Goal: Communication & Community: Participate in discussion

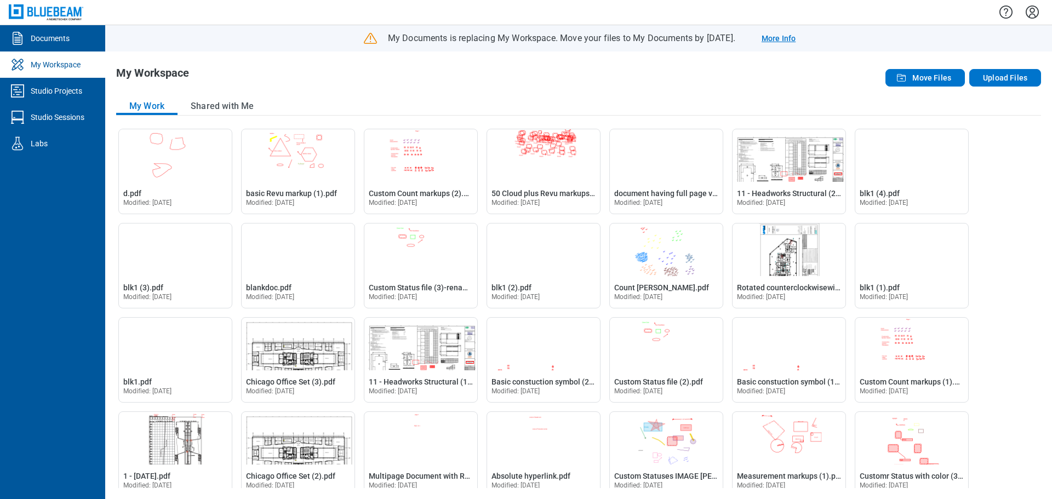
click at [795, 38] on link "More Info" at bounding box center [779, 38] width 34 height 11
click at [929, 82] on span "Move Files" at bounding box center [932, 77] width 39 height 11
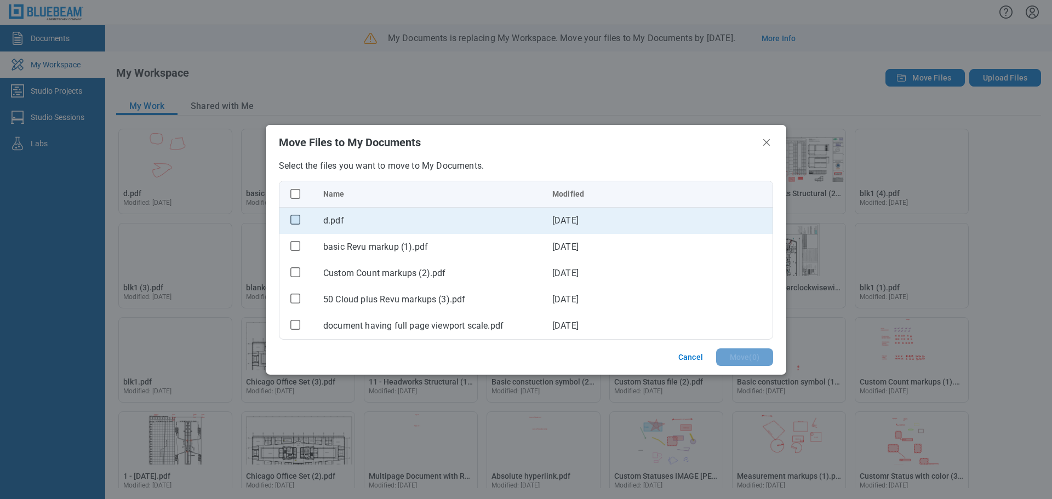
click at [293, 222] on rect "checkbox" at bounding box center [295, 219] width 9 height 9
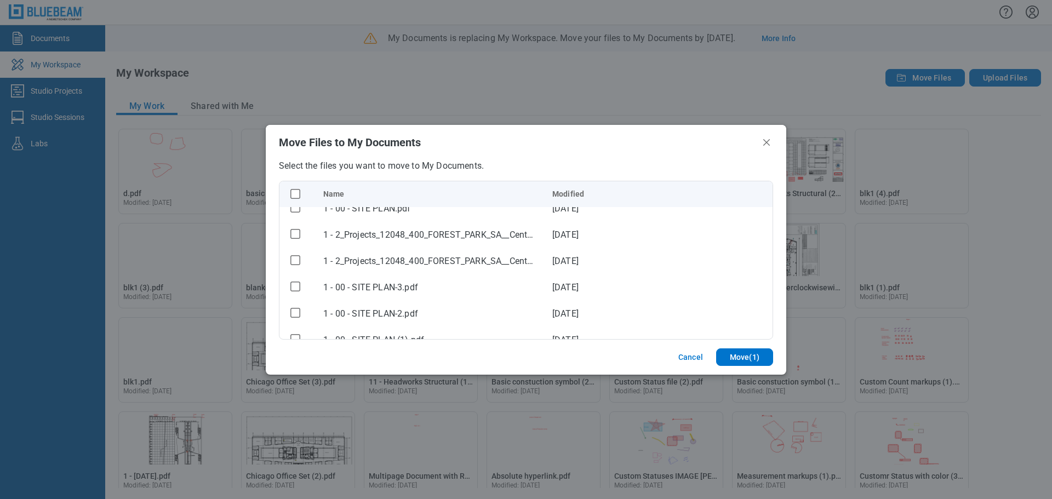
scroll to position [2500, 0]
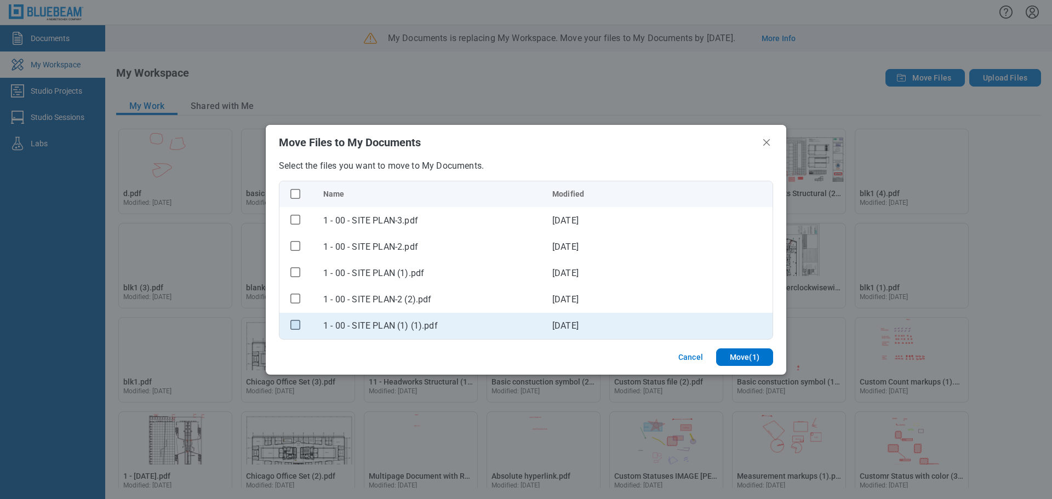
click at [295, 328] on rect "checkbox" at bounding box center [295, 325] width 9 height 9
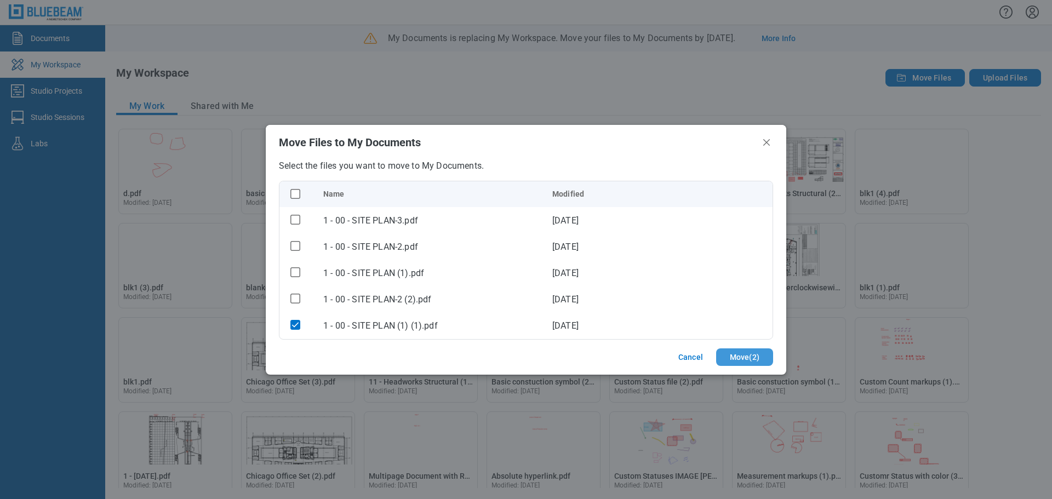
click at [738, 356] on button "Move ( 2 )" at bounding box center [744, 358] width 57 height 18
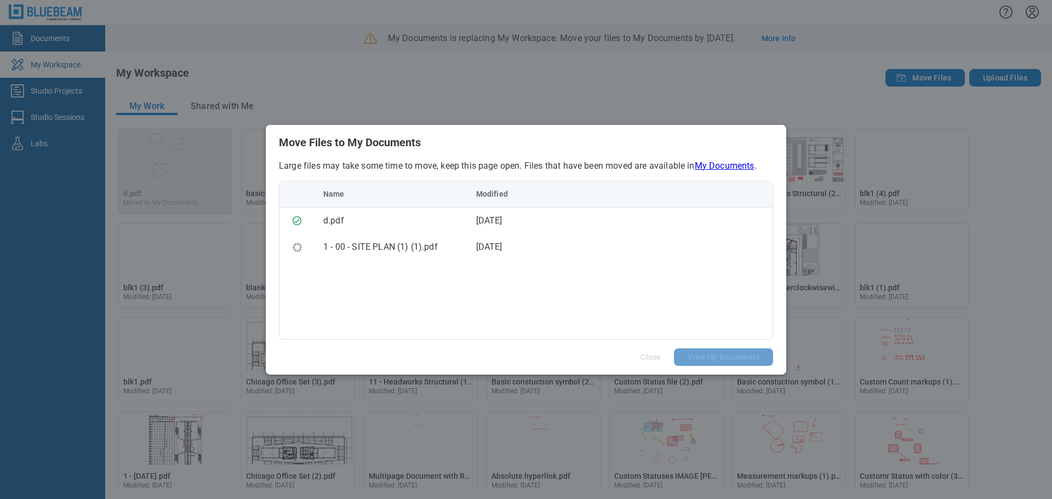
scroll to position [0, 0]
click at [695, 356] on button "View My Documents" at bounding box center [723, 358] width 99 height 18
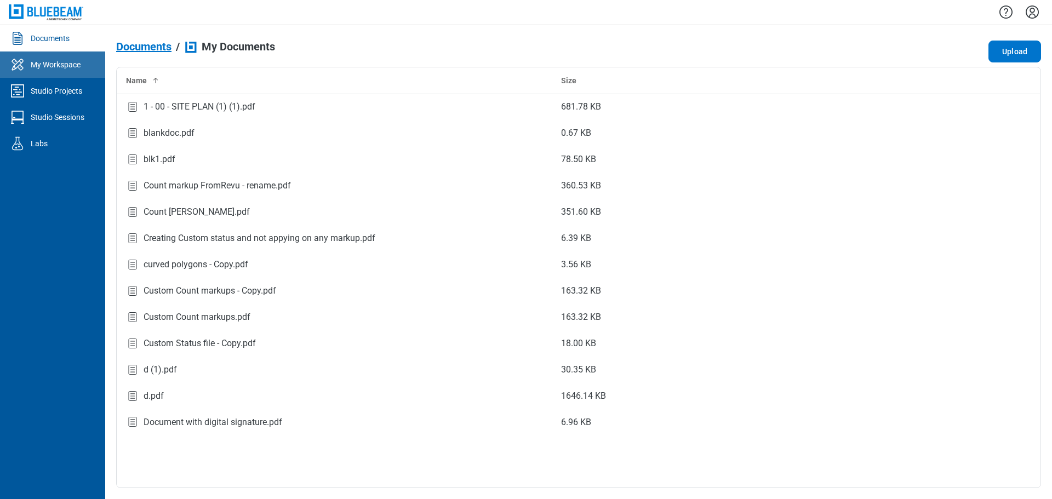
click at [76, 73] on link "My Workspace" at bounding box center [52, 65] width 105 height 26
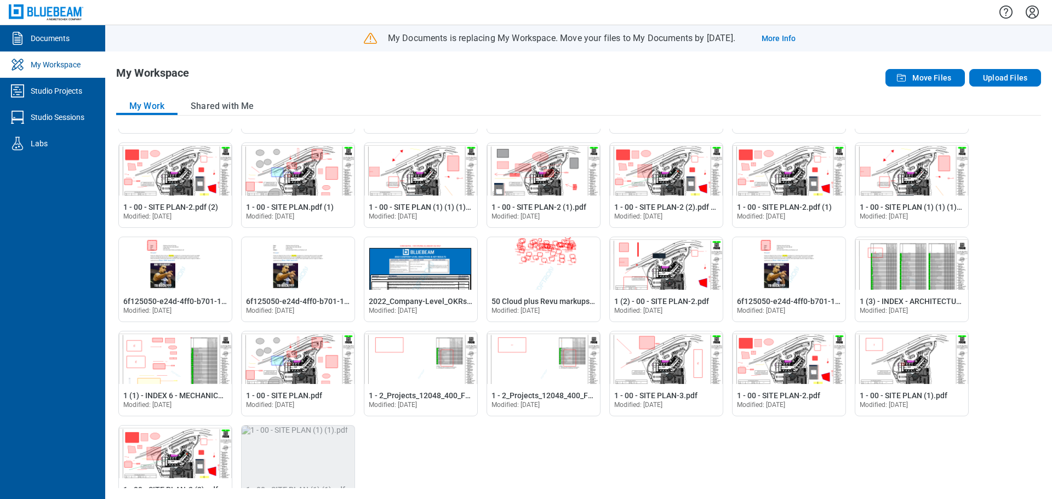
scroll to position [1046, 0]
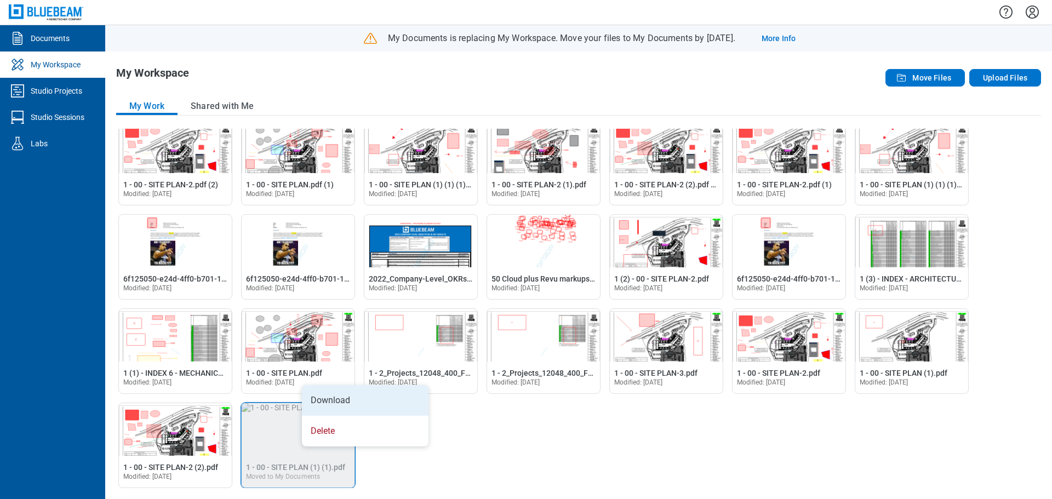
click at [333, 405] on li "Download" at bounding box center [365, 400] width 127 height 31
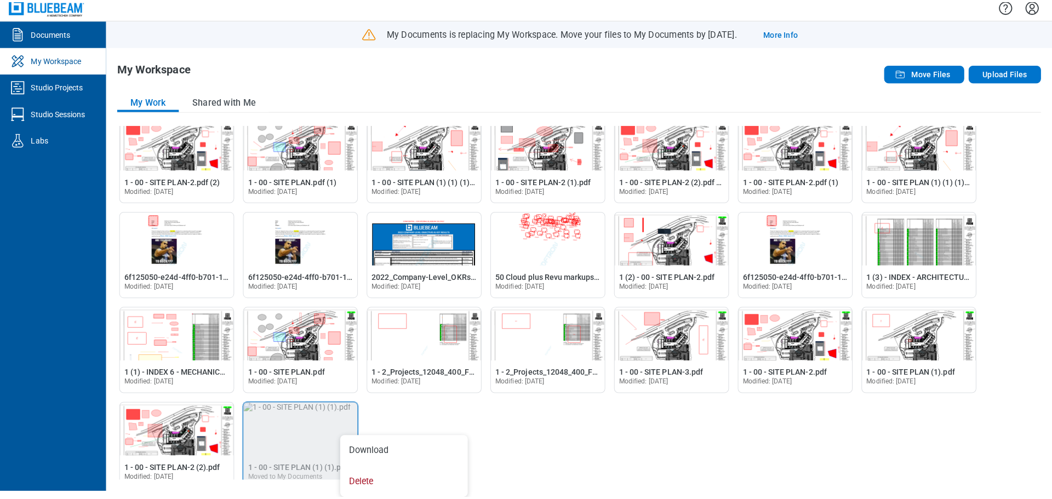
scroll to position [0, 0]
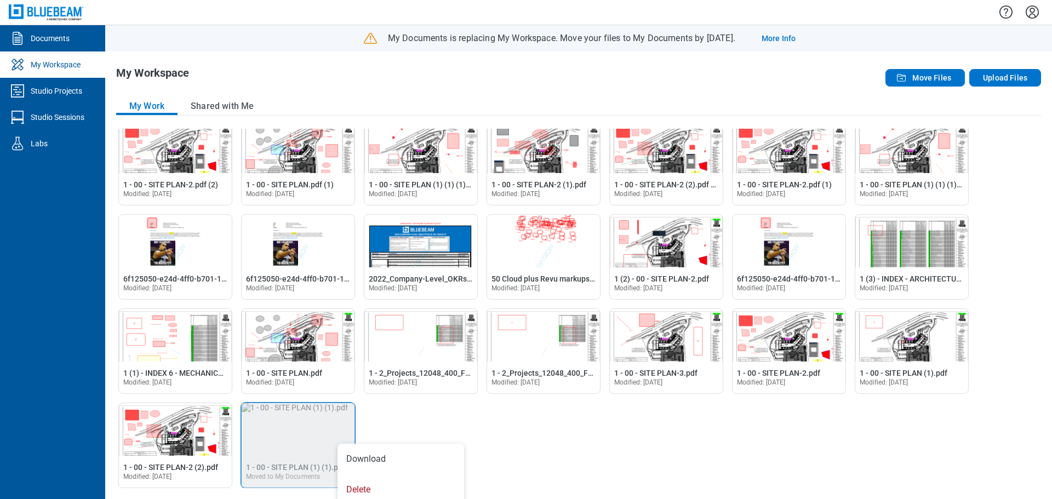
click at [576, 423] on div "Open d.pdf in Editor d.pdf Moved to My Documents Open basic Revu markup (1).pdf…" at bounding box center [578, 309] width 925 height 360
click at [355, 430] on li "Delete" at bounding box center [395, 433] width 127 height 31
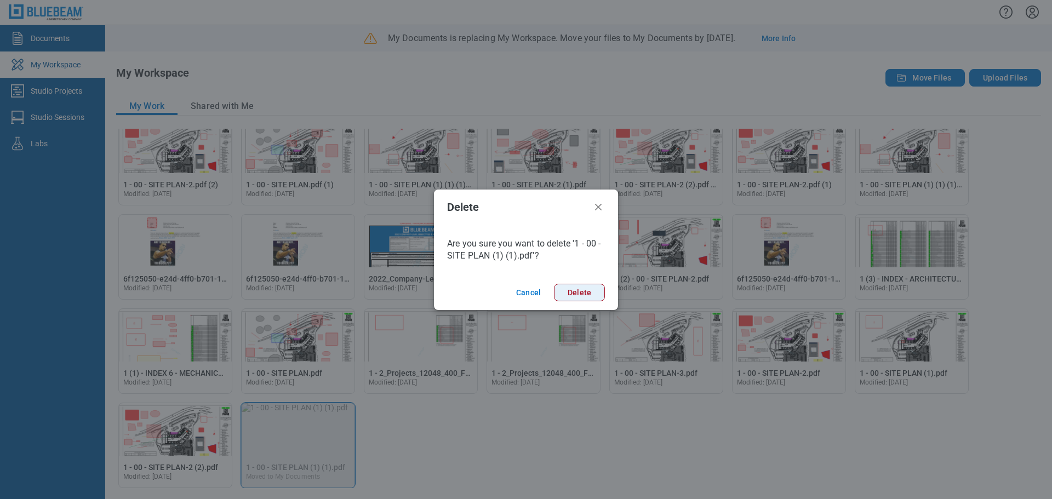
click at [585, 295] on button "Delete" at bounding box center [579, 293] width 51 height 18
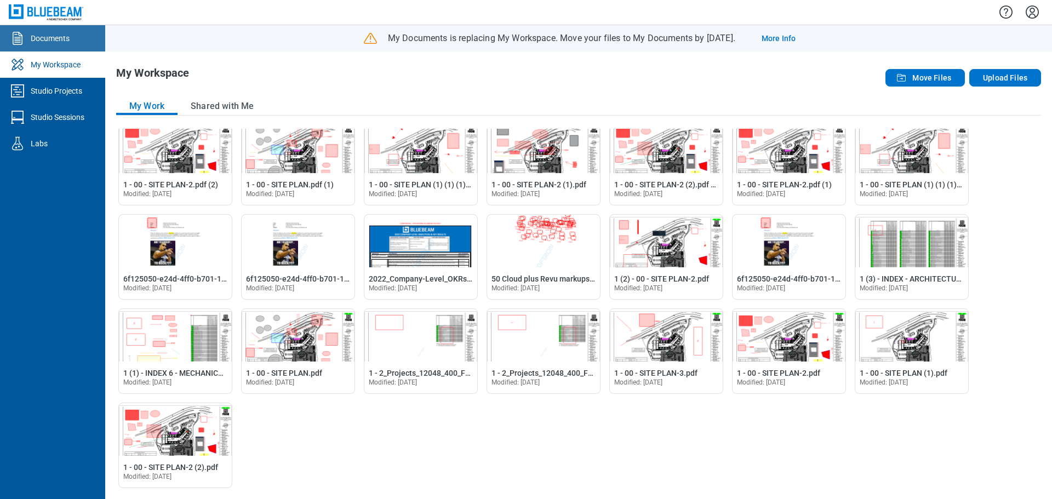
click at [68, 39] on div "Documents" at bounding box center [50, 38] width 39 height 11
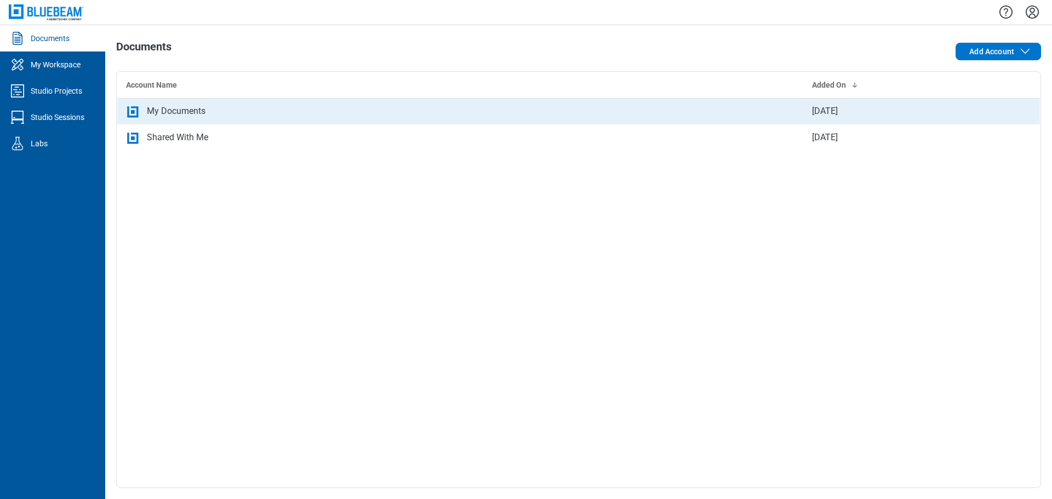
click at [196, 122] on td "My Documents" at bounding box center [460, 111] width 686 height 26
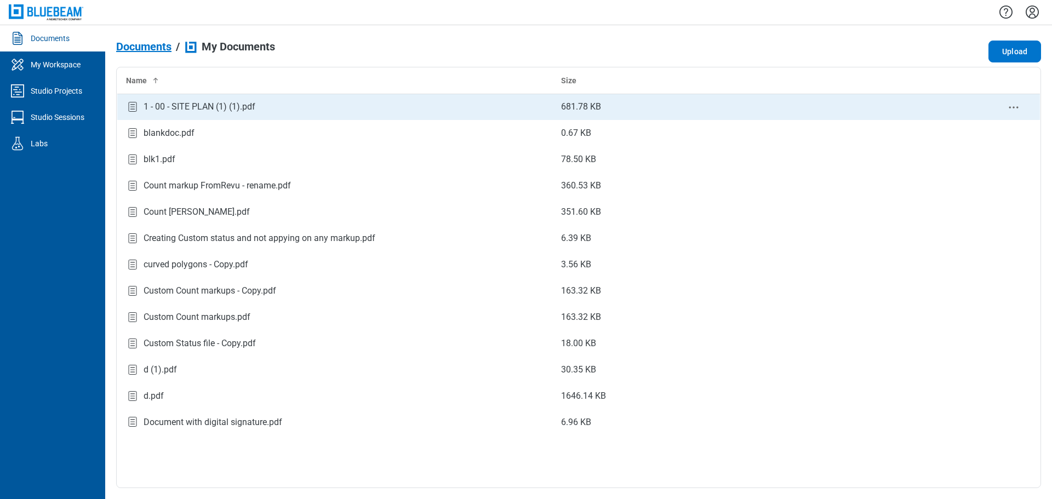
click at [244, 105] on div "1 - 00 - SITE PLAN (1) (1).pdf" at bounding box center [200, 106] width 112 height 13
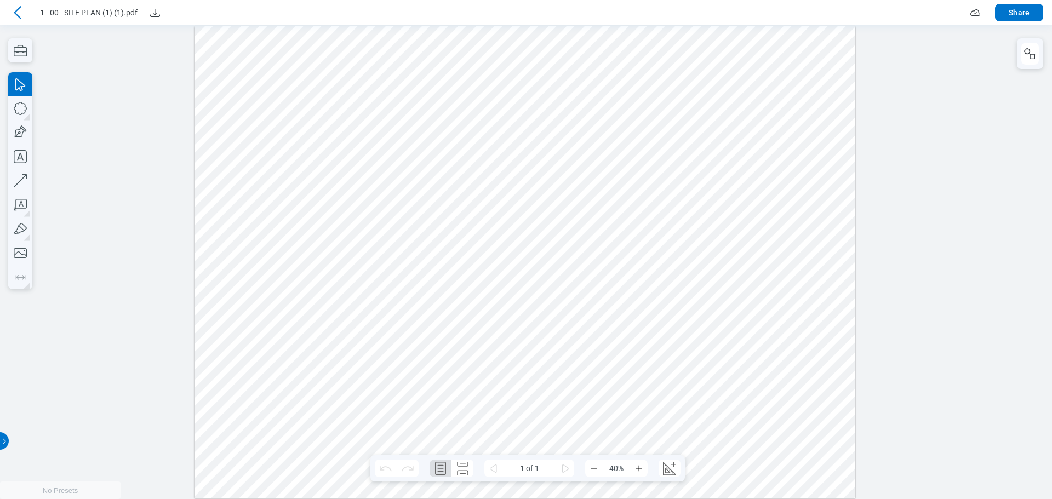
click at [21, 13] on icon at bounding box center [17, 12] width 13 height 13
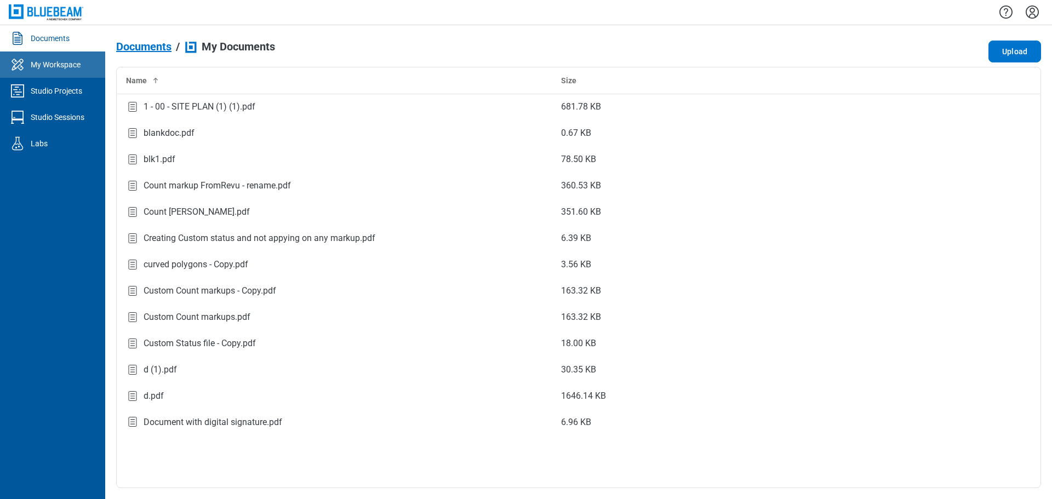
click at [56, 69] on div "My Workspace" at bounding box center [56, 64] width 50 height 11
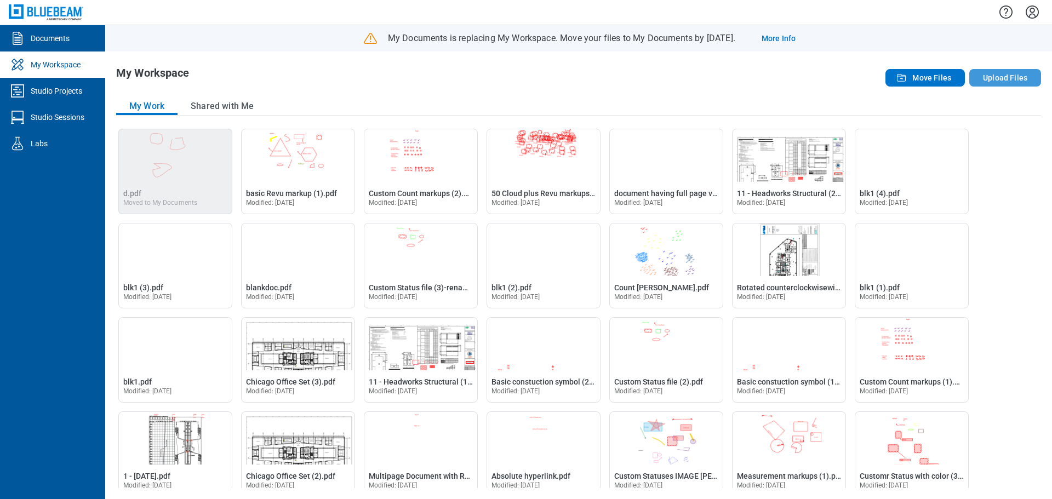
click at [1005, 78] on button "Upload Files" at bounding box center [1006, 78] width 72 height 18
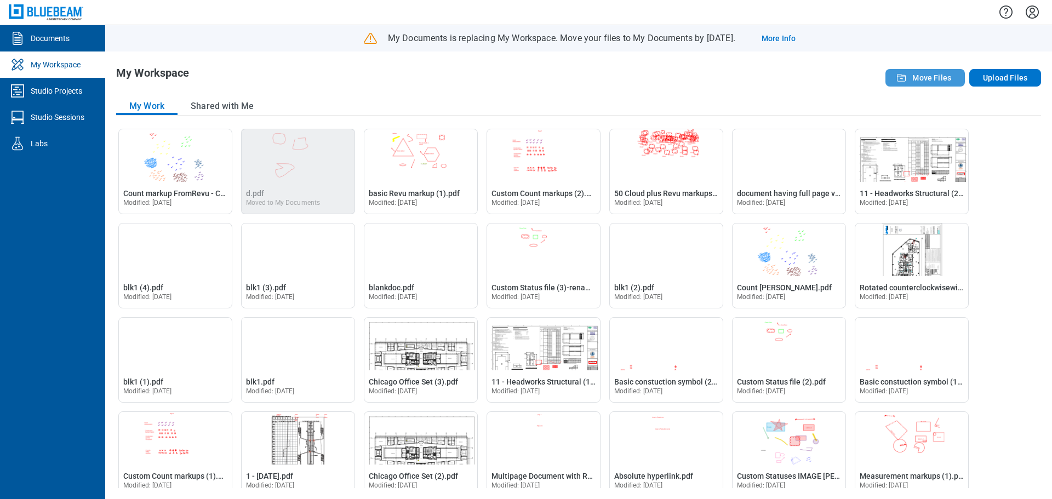
click at [938, 76] on span "Move Files" at bounding box center [932, 77] width 39 height 11
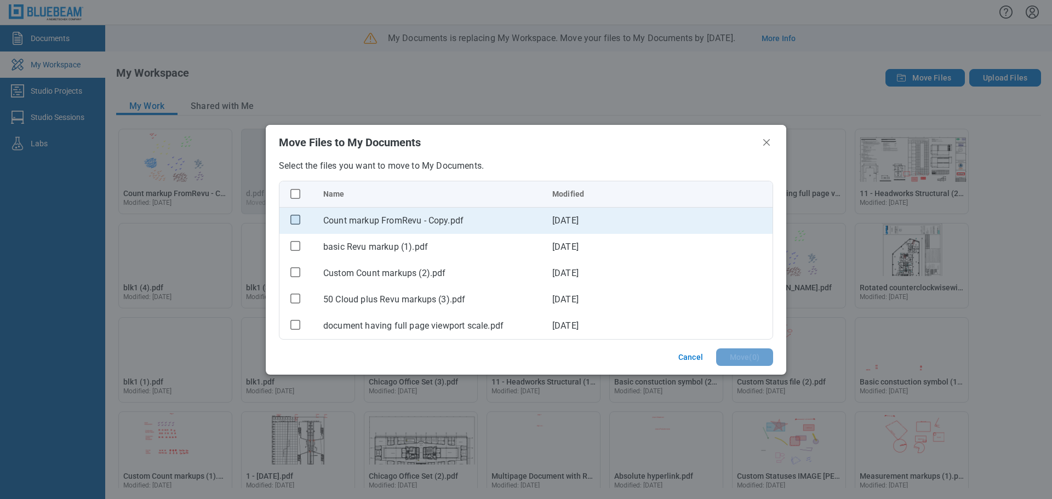
click at [295, 217] on rect "checkbox" at bounding box center [295, 219] width 9 height 9
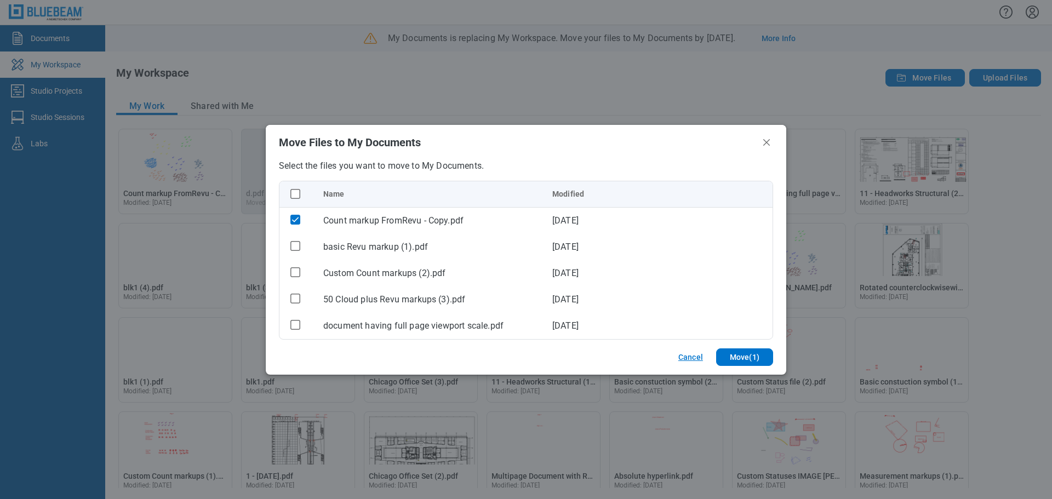
click at [693, 354] on button "Cancel" at bounding box center [690, 358] width 51 height 18
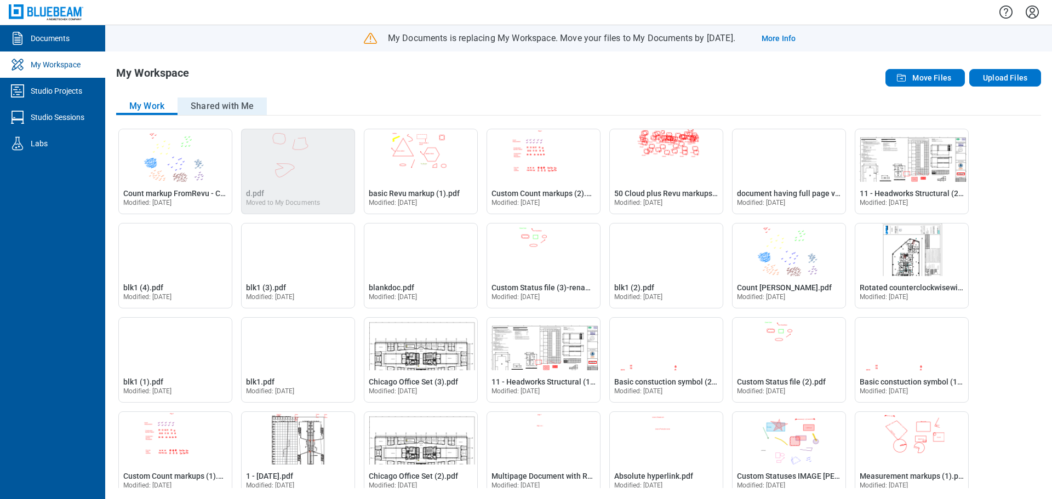
click at [229, 101] on button "Shared with Me" at bounding box center [222, 107] width 89 height 18
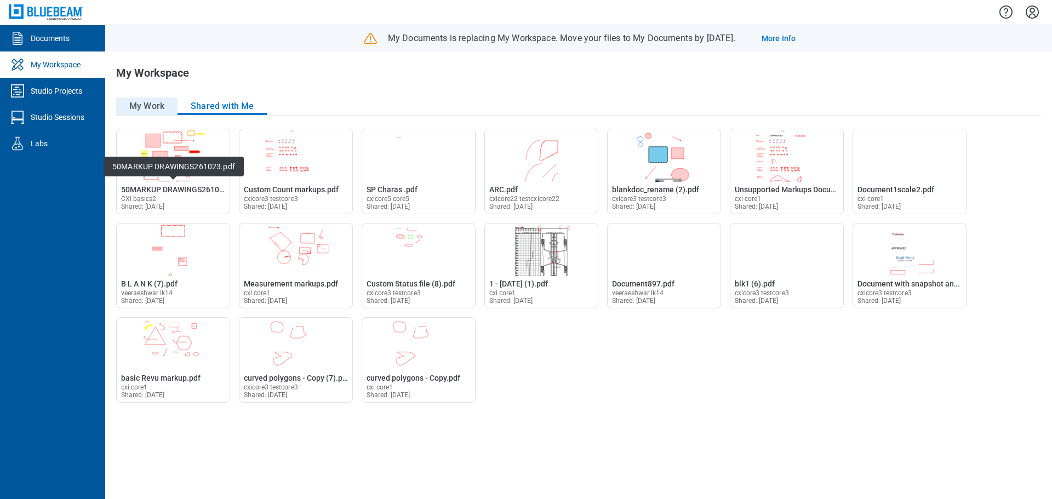
drag, startPoint x: 163, startPoint y: 109, endPoint x: 175, endPoint y: 113, distance: 12.8
click at [163, 109] on button "My Work" at bounding box center [146, 107] width 61 height 18
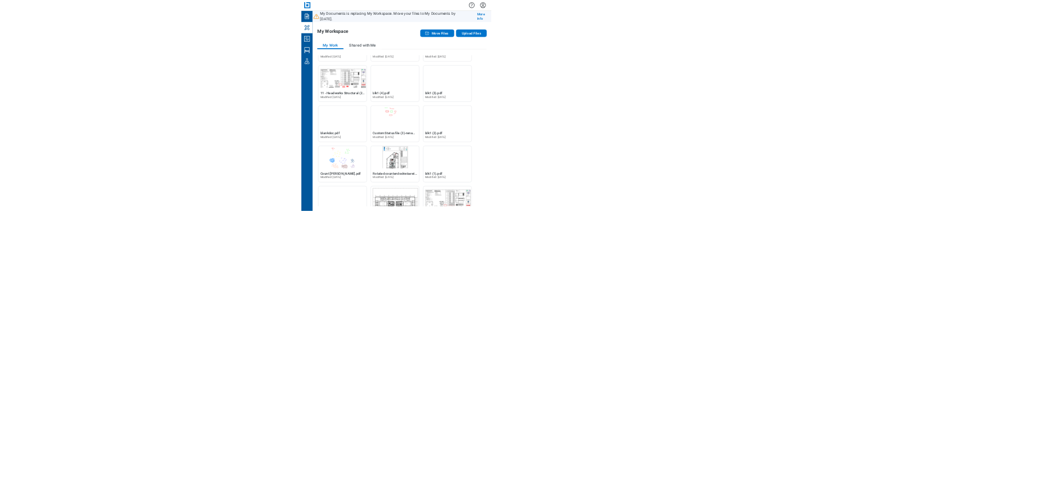
scroll to position [259, 0]
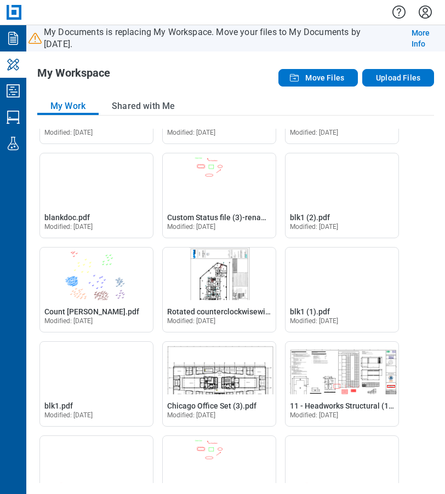
click at [445, 123] on html "Documents My Workspace Studio Projects Studio Sessions Labs My Documents is rep…" at bounding box center [222, 247] width 445 height 494
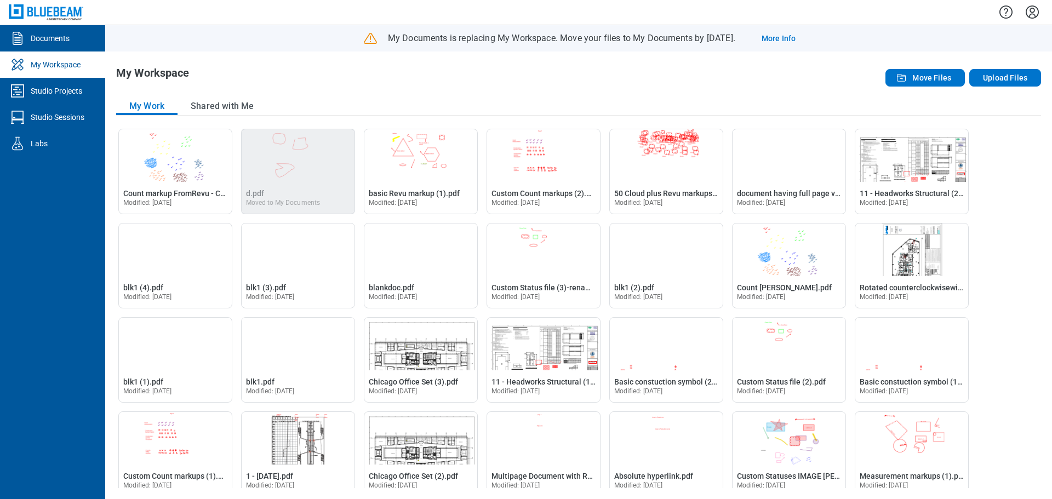
click at [764, 84] on div "Move Files Upload Files" at bounding box center [856, 78] width 370 height 22
click at [61, 127] on link "Studio Sessions" at bounding box center [52, 117] width 105 height 26
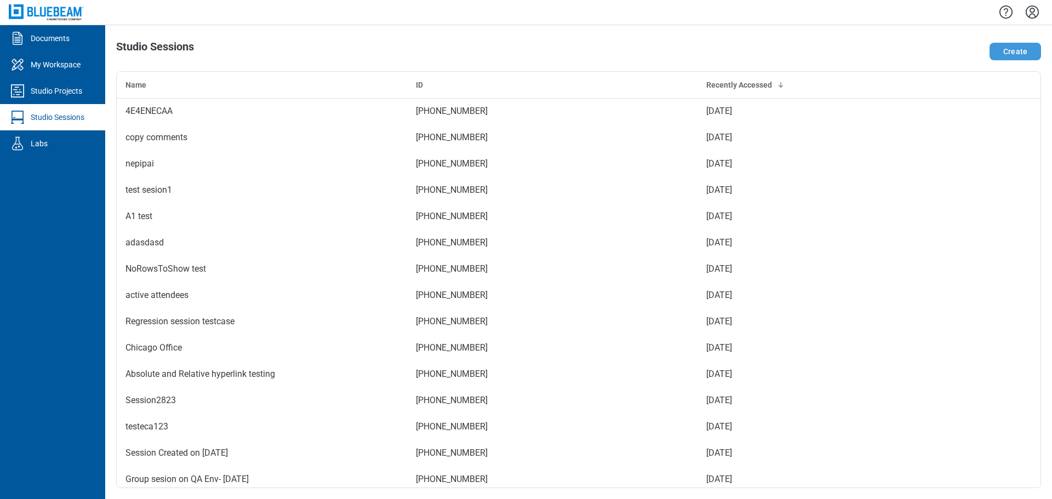
click at [1028, 52] on button "Create" at bounding box center [1016, 52] width 52 height 18
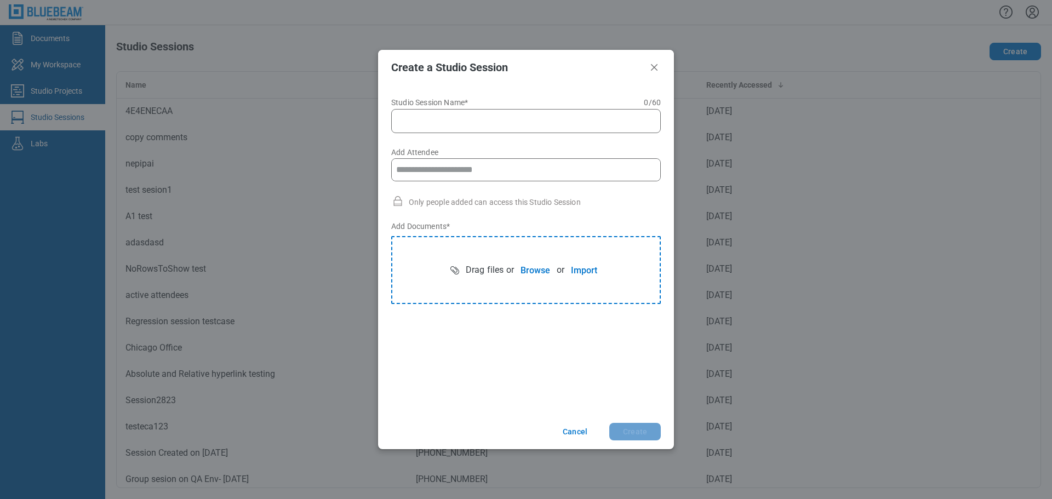
click at [494, 125] on input "Studio Session Name* 0 of 60 characters 0 / 60" at bounding box center [528, 121] width 255 height 13
type input "**********"
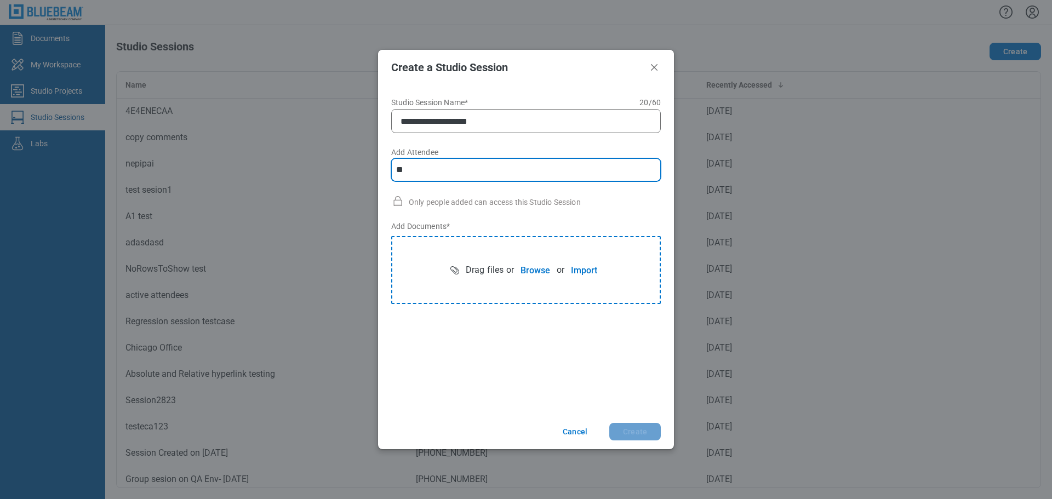
type input "*"
click at [442, 168] on input "**********" at bounding box center [526, 170] width 269 height 22
click at [442, 173] on input "**********" at bounding box center [526, 170] width 269 height 22
type input "**********"
click at [571, 177] on input "**********" at bounding box center [526, 170] width 269 height 22
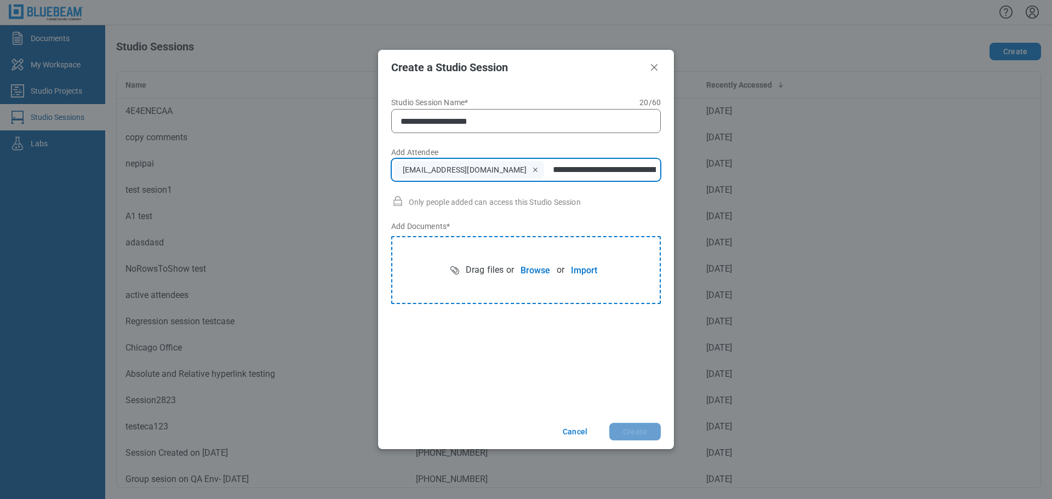
type input "**********"
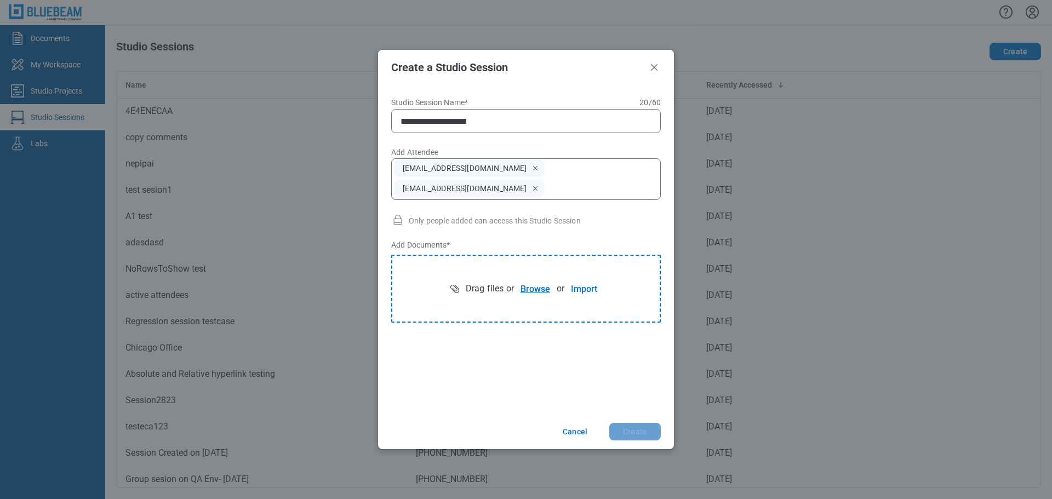
click at [538, 300] on button "Browse" at bounding box center [535, 289] width 43 height 22
click at [639, 432] on button "Create" at bounding box center [636, 432] width 52 height 18
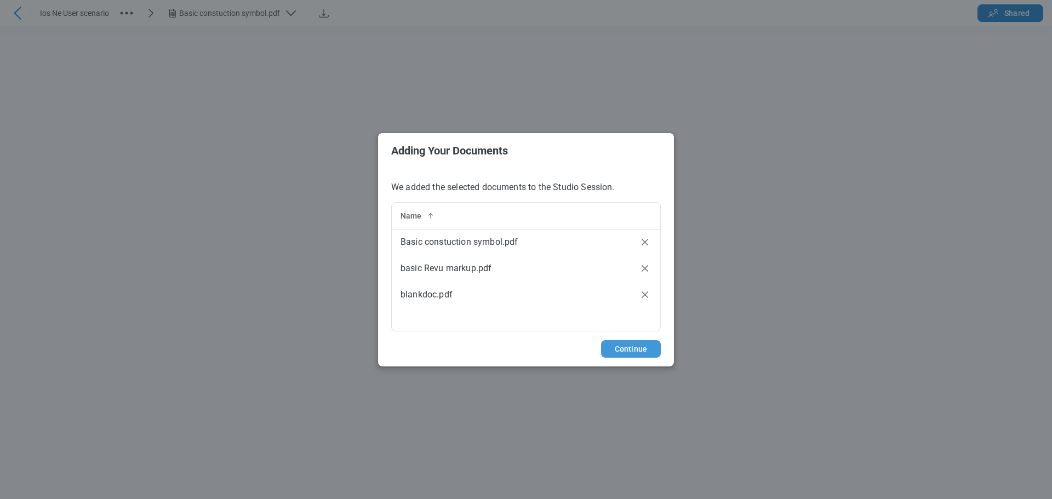
click at [644, 354] on button "Continue" at bounding box center [631, 349] width 60 height 18
